Goal: Task Accomplishment & Management: Manage account settings

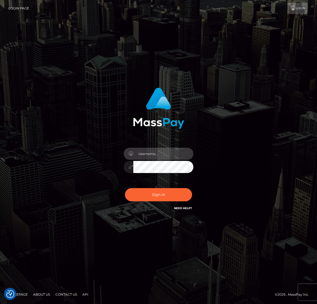
type input "jacka"
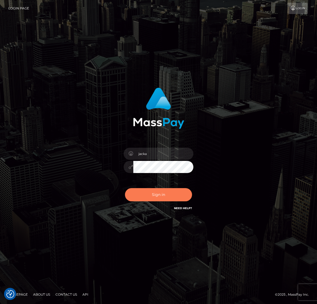
click at [155, 194] on button "Sign in" at bounding box center [158, 194] width 67 height 13
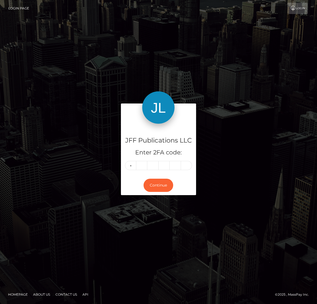
type input "8"
type input "5"
type input "6"
type input "8"
type input "1"
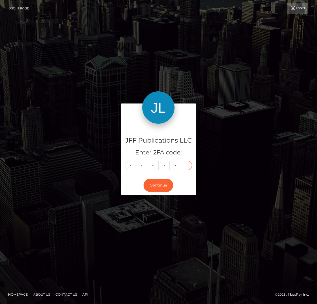
type input "3"
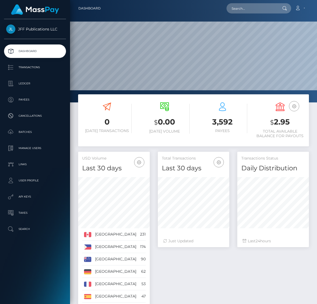
scroll to position [95, 71]
click at [20, 67] on p "Transactions" at bounding box center [35, 67] width 58 height 8
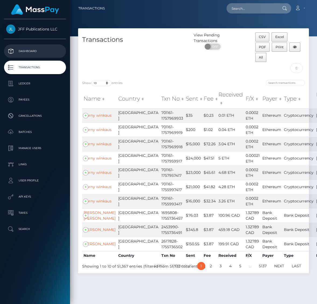
click at [29, 54] on p "Dashboard" at bounding box center [35, 51] width 58 height 8
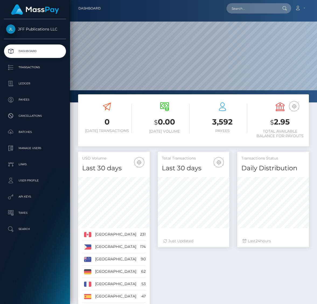
scroll to position [95, 71]
click at [19, 63] on link "Transactions" at bounding box center [35, 67] width 62 height 13
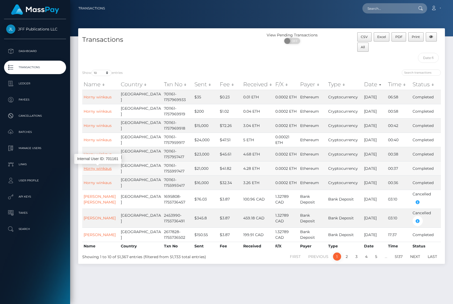
click at [104, 168] on link "Horny winkaus" at bounding box center [98, 168] width 28 height 5
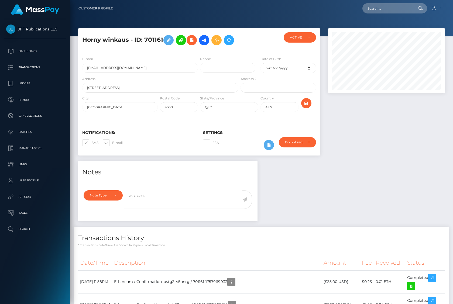
scroll to position [65, 117]
click at [308, 145] on div "Do not require" at bounding box center [297, 142] width 25 height 4
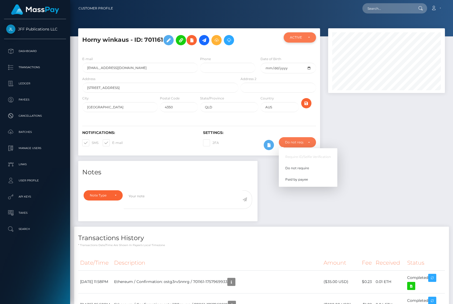
click at [315, 42] on div "ACTIVE" at bounding box center [300, 37] width 32 height 10
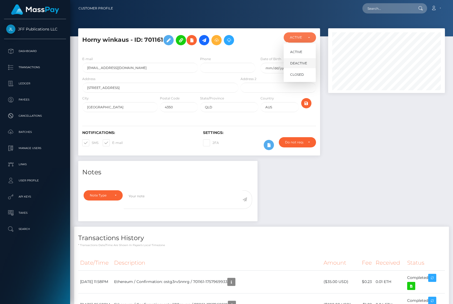
click at [300, 64] on span "DEACTIVE" at bounding box center [298, 63] width 17 height 5
select select "DEACTIVE"
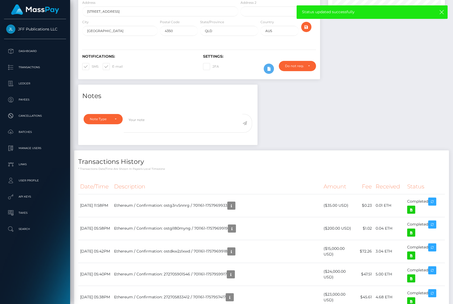
scroll to position [77, 0]
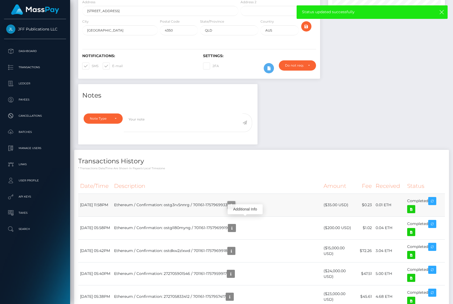
click at [235, 209] on icon "button" at bounding box center [231, 205] width 6 height 7
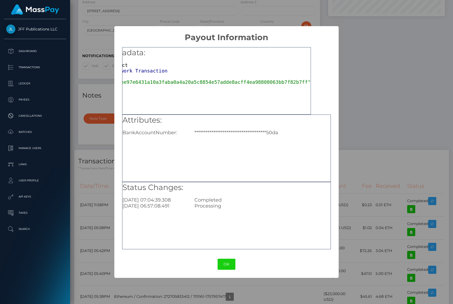
scroll to position [0, 0]
click at [226, 265] on button "OK" at bounding box center [227, 264] width 18 height 11
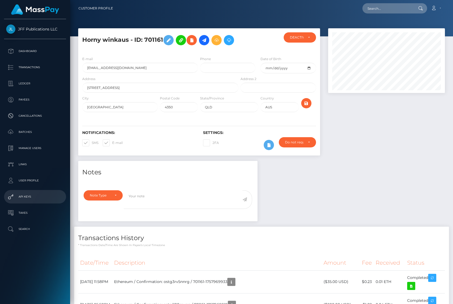
click at [28, 196] on p "API Keys" at bounding box center [35, 197] width 58 height 8
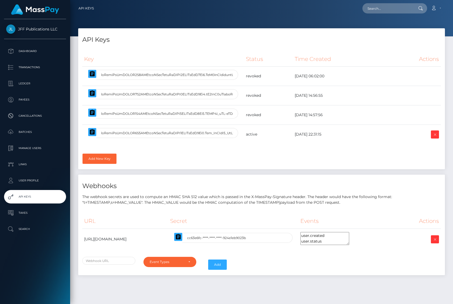
select select
click at [435, 137] on icon at bounding box center [435, 134] width 6 height 7
select select
click at [435, 136] on icon at bounding box center [435, 134] width 6 height 7
select select
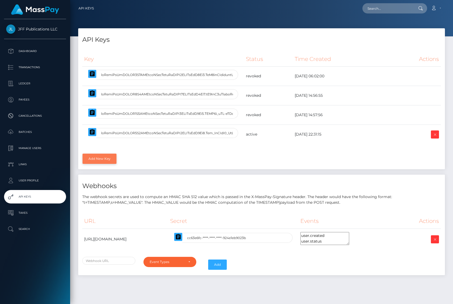
click at [102, 158] on link "Add New Key" at bounding box center [100, 159] width 34 height 10
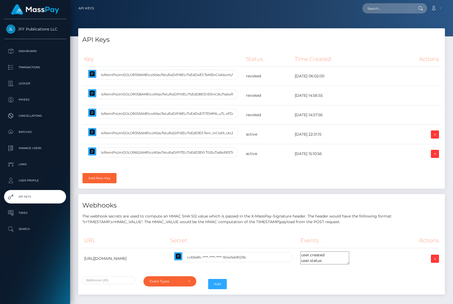
select select
click at [435, 135] on icon at bounding box center [435, 134] width 6 height 7
select select
click at [435, 154] on icon at bounding box center [435, 154] width 6 height 7
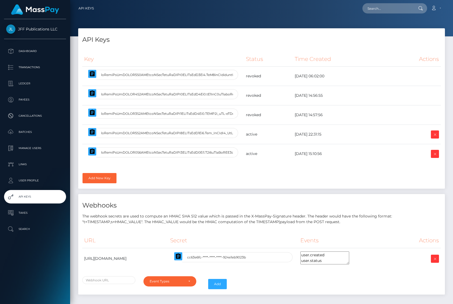
select select
click at [265, 158] on td "active" at bounding box center [268, 153] width 49 height 19
click at [437, 137] on icon at bounding box center [435, 134] width 6 height 7
select select
click at [435, 152] on icon at bounding box center [435, 154] width 6 height 7
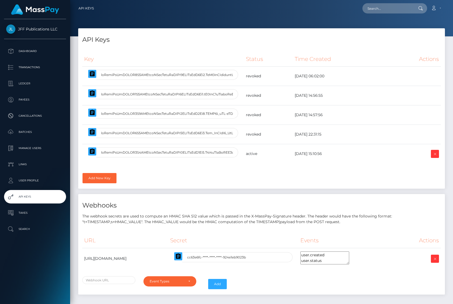
select select
click at [436, 154] on icon at bounding box center [435, 154] width 6 height 7
select select
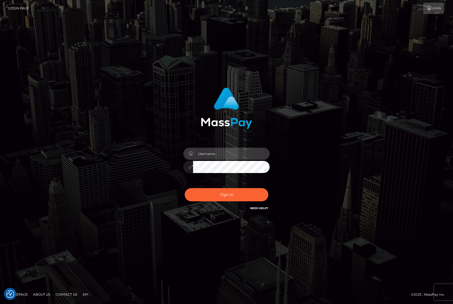
type input "jacka"
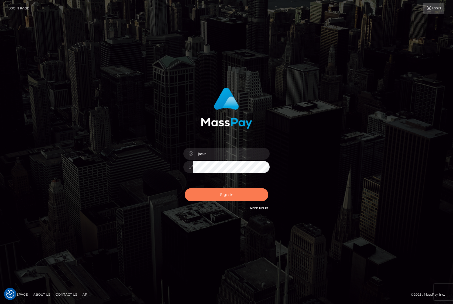
click at [210, 193] on button "Sign in" at bounding box center [227, 194] width 84 height 13
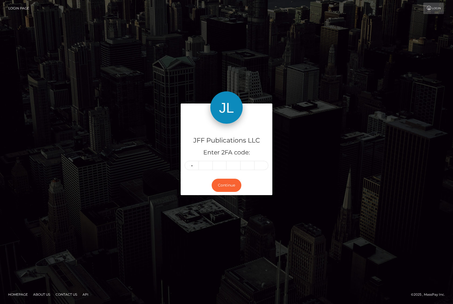
type input "6"
type input "0"
type input "3"
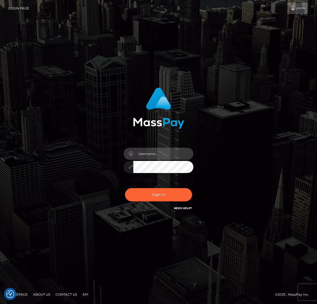
type input "jacka"
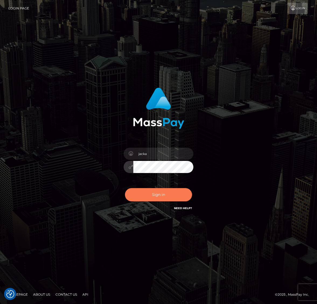
click at [151, 197] on button "Sign in" at bounding box center [158, 194] width 67 height 13
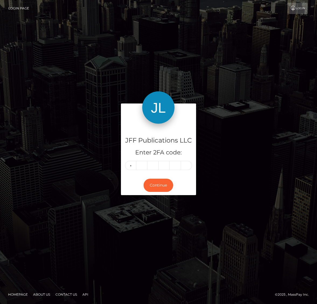
type input "8"
type input "4"
type input "5"
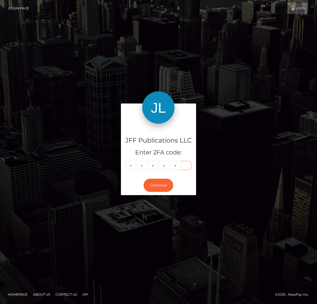
type input "5"
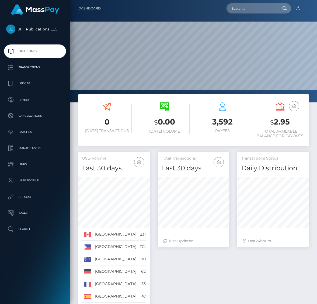
scroll to position [95, 71]
click at [32, 195] on p "API Keys" at bounding box center [35, 197] width 58 height 8
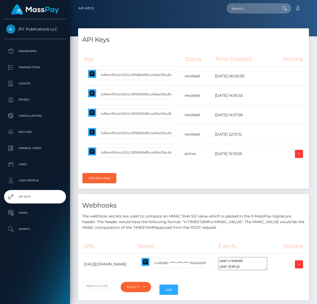
select select
click at [166, 152] on input "text" at bounding box center [136, 152] width 81 height 10
click at [142, 151] on input "text" at bounding box center [136, 152] width 81 height 10
click at [95, 150] on icon "button" at bounding box center [92, 151] width 5 height 5
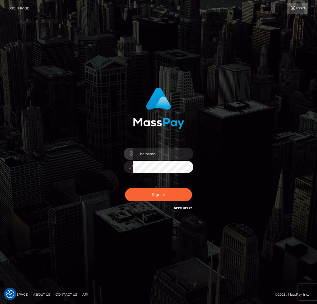
checkbox input "true"
